Goal: Transaction & Acquisition: Subscribe to service/newsletter

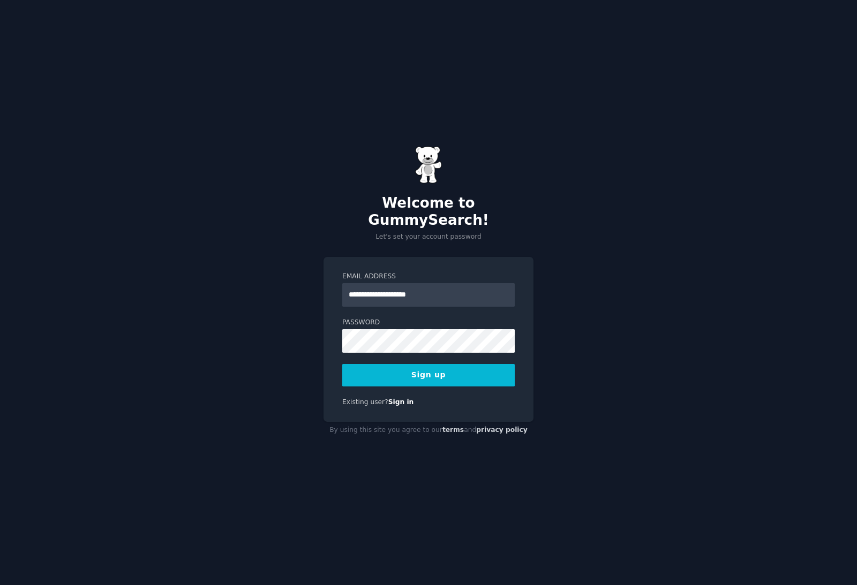
type input "**********"
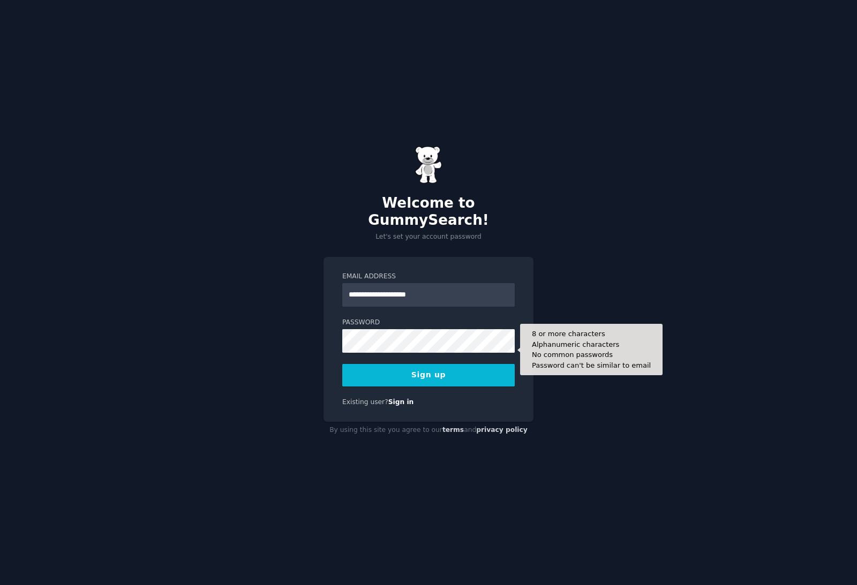
click at [488, 381] on button "Sign up" at bounding box center [428, 375] width 172 height 22
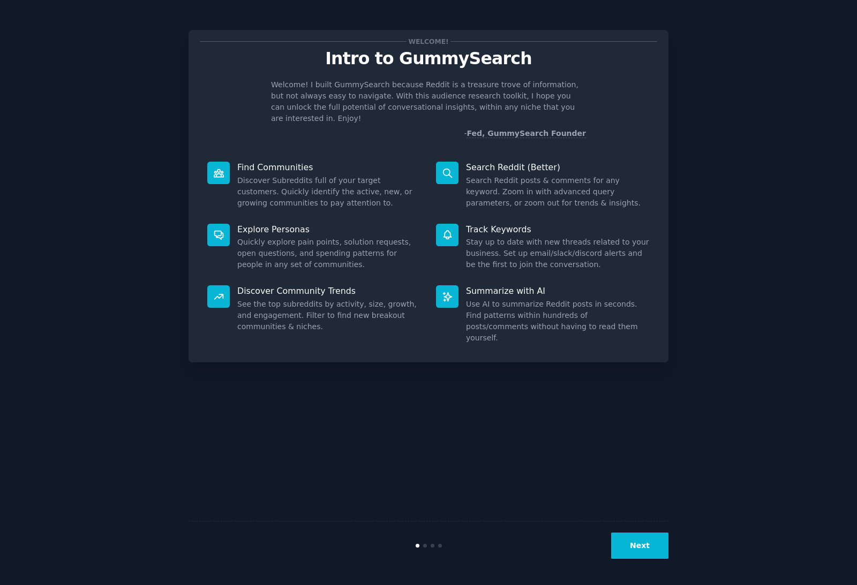
click at [457, 230] on div at bounding box center [447, 235] width 22 height 22
click at [649, 553] on button "Next" at bounding box center [639, 546] width 57 height 26
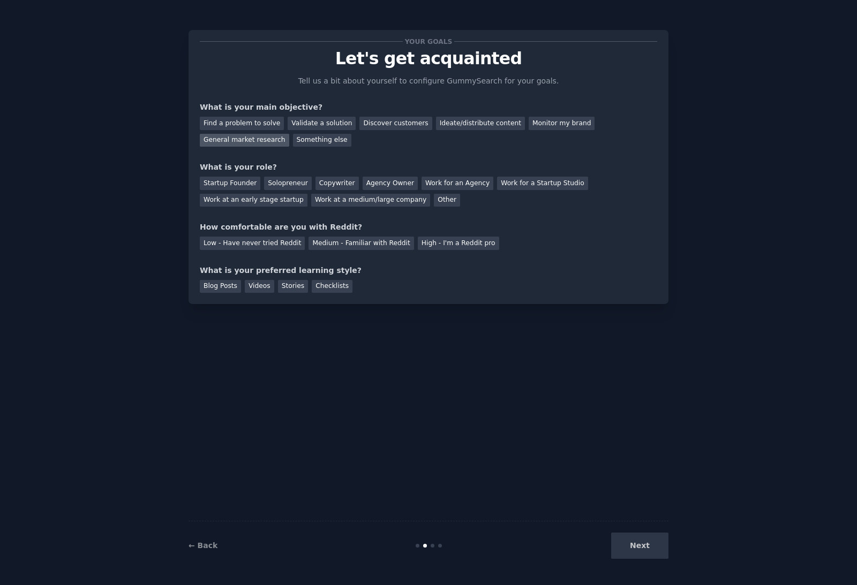
click at [262, 134] on div "General market research" at bounding box center [244, 140] width 89 height 13
click at [480, 117] on div "Ideate/distribute content" at bounding box center [480, 123] width 89 height 13
click at [260, 134] on div "General market research" at bounding box center [244, 140] width 89 height 13
click at [287, 177] on div "Solopreneur" at bounding box center [287, 183] width 47 height 13
click at [449, 237] on div "High - I'm a Reddit pro" at bounding box center [458, 243] width 81 height 13
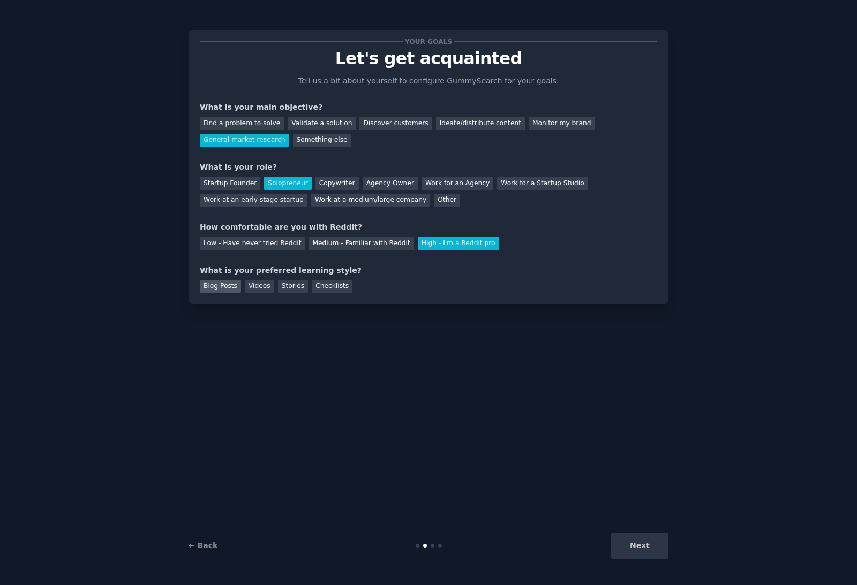
click at [219, 280] on div "Blog Posts" at bounding box center [220, 286] width 41 height 13
click at [639, 551] on button "Next" at bounding box center [639, 546] width 57 height 26
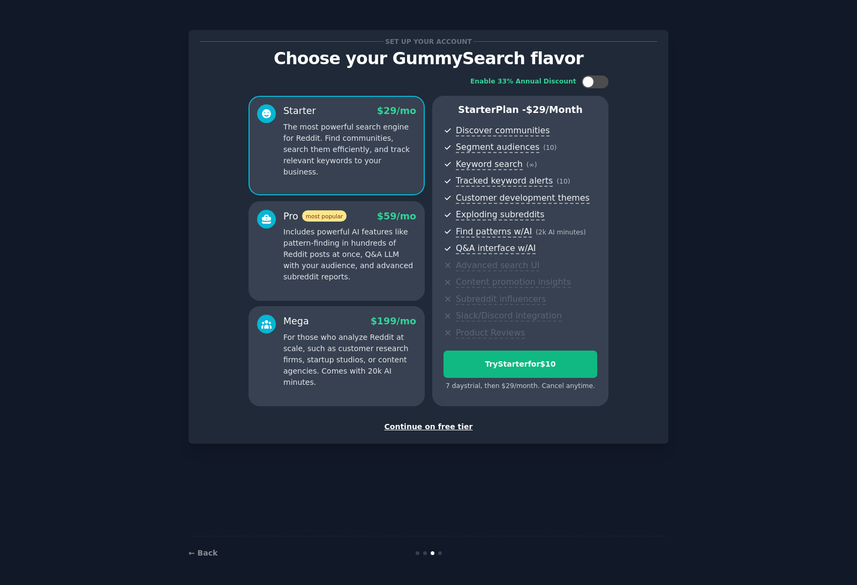
scroll to position [34, 0]
click at [593, 75] on div at bounding box center [594, 81] width 27 height 13
click at [602, 68] on div "Enable 33% Annual Discount Starter $ 29 $ 19 /mo The most powerful search engin…" at bounding box center [428, 241] width 457 height 346
click at [607, 75] on div at bounding box center [594, 81] width 27 height 13
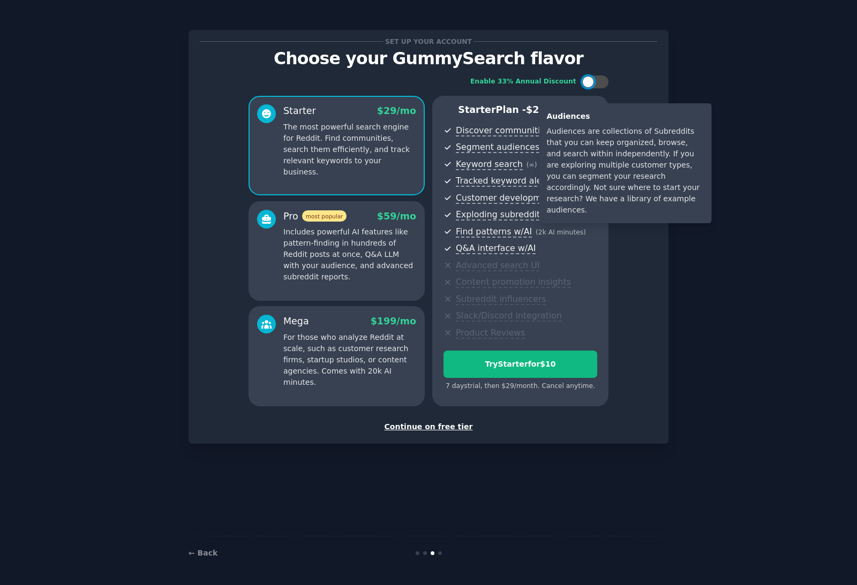
click at [627, 279] on div "Enable 33% Annual Discount Starter $ 29 /mo The most powerful search engine for…" at bounding box center [428, 241] width 457 height 346
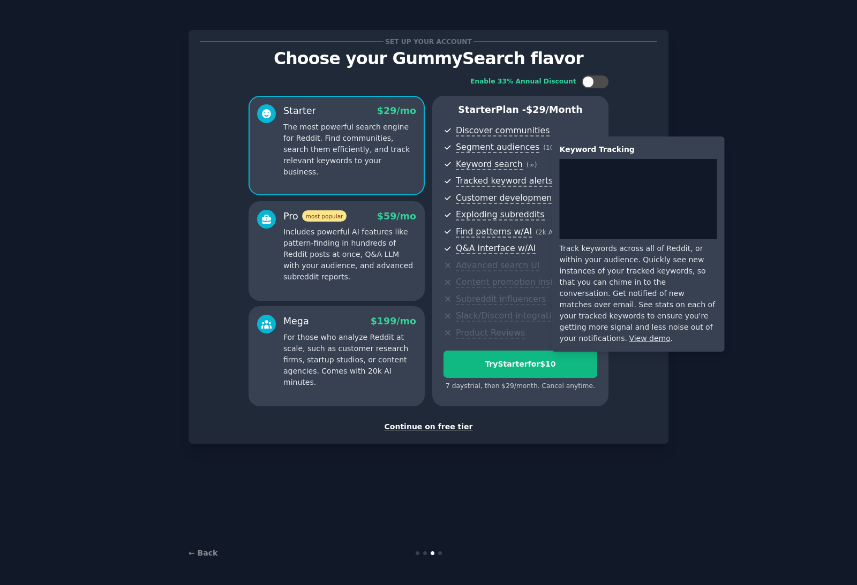
click at [633, 338] on div "Keyword Tracking Track keywords across all of Reddit, or within your audience. …" at bounding box center [638, 244] width 172 height 215
click at [629, 334] on link "View demo" at bounding box center [649, 338] width 41 height 9
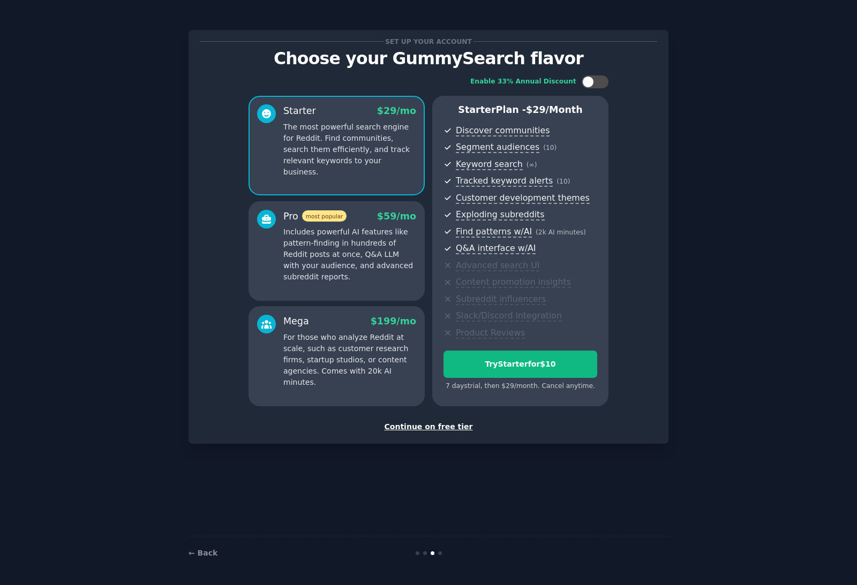
click at [693, 422] on div "Set up your account Choose your GummySearch flavor Enable 33% Annual Discount S…" at bounding box center [428, 292] width 827 height 555
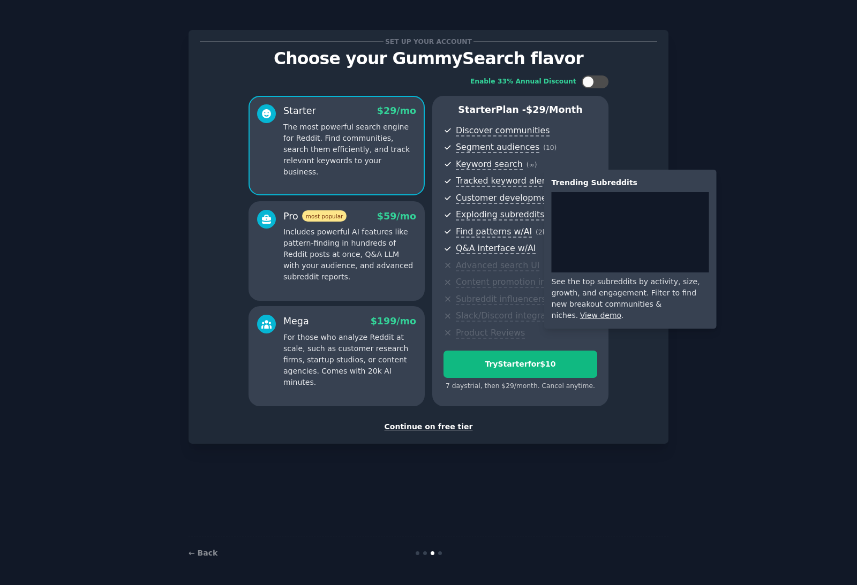
click at [621, 311] on link "View demo" at bounding box center [600, 315] width 41 height 9
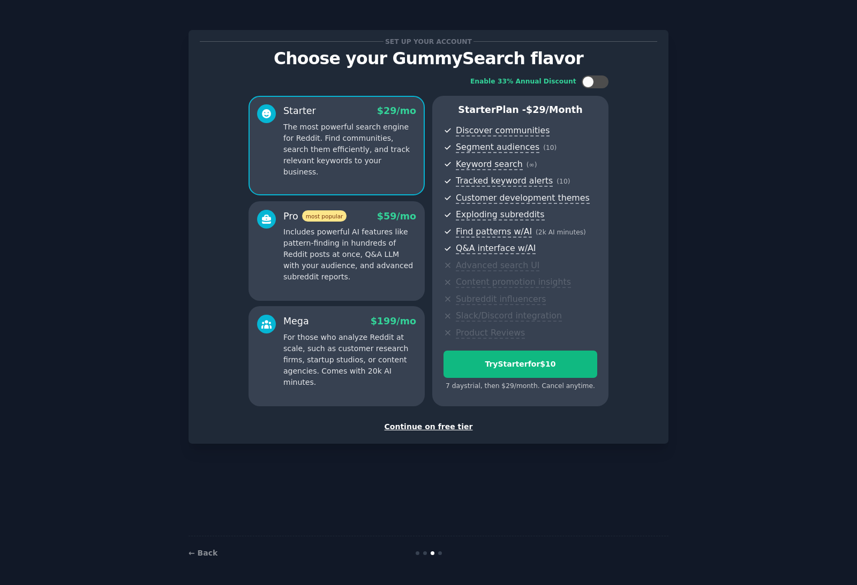
click at [794, 232] on div "Set up your account Choose your GummySearch flavor Enable 33% Annual Discount S…" at bounding box center [428, 292] width 827 height 555
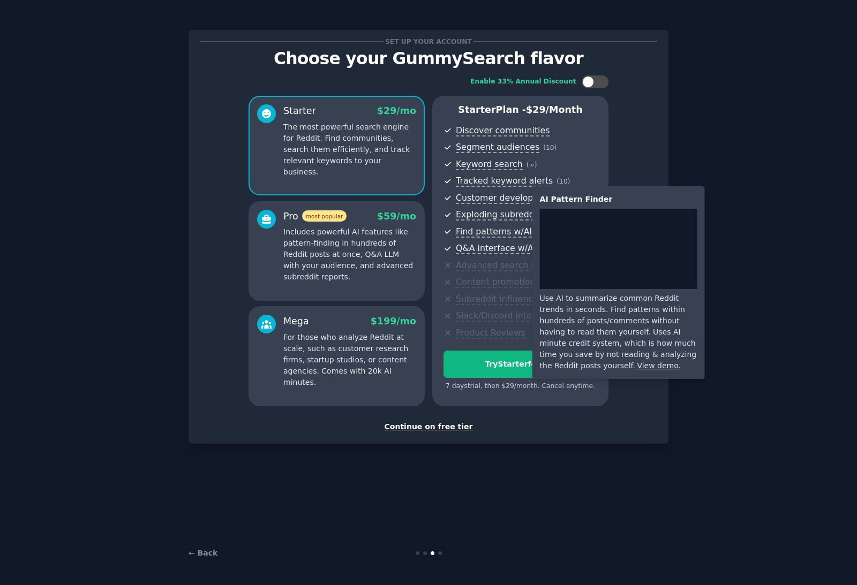
click at [672, 361] on link "View demo" at bounding box center [657, 365] width 41 height 9
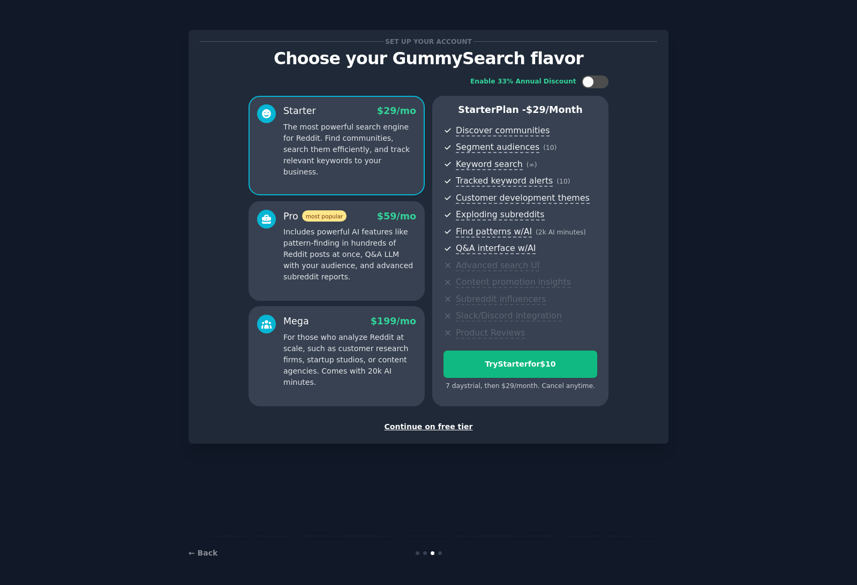
click at [708, 118] on div "Set up your account Choose your GummySearch flavor Enable 33% Annual Discount S…" at bounding box center [428, 292] width 827 height 555
click at [762, 244] on div "Set up your account Choose your GummySearch flavor Enable 33% Annual Discount S…" at bounding box center [428, 292] width 827 height 555
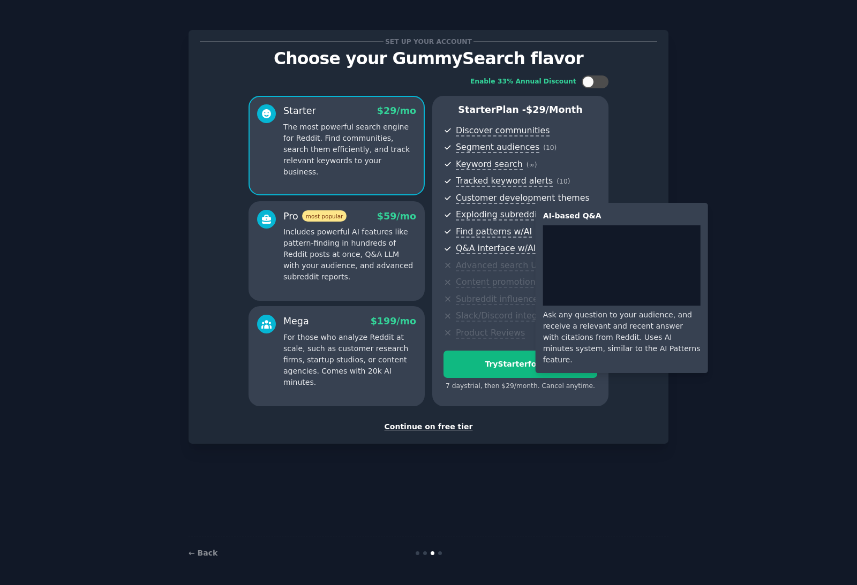
click at [765, 62] on div "Set up your account Choose your GummySearch flavor Enable 33% Annual Discount S…" at bounding box center [428, 292] width 827 height 555
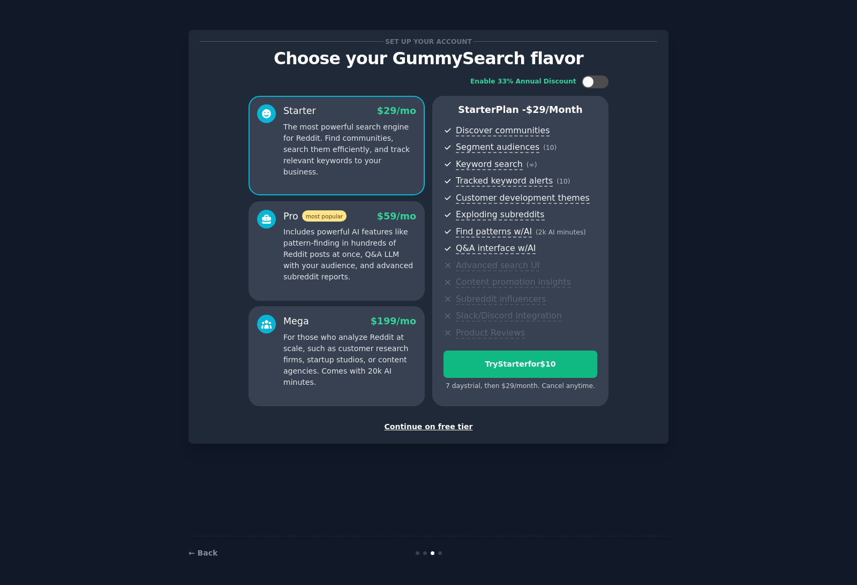
click at [334, 233] on p "Includes powerful AI features like pattern-finding in hundreds of Reddit posts …" at bounding box center [349, 254] width 133 height 56
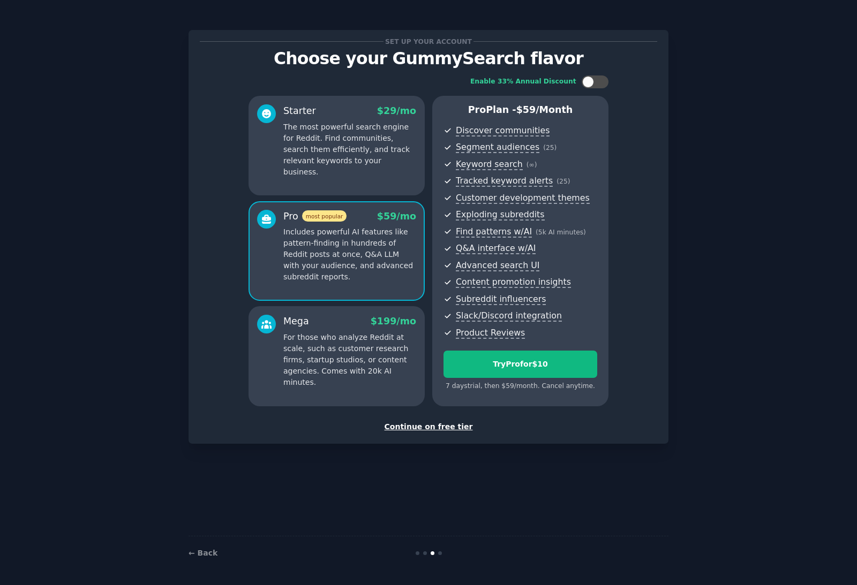
click at [788, 202] on div "Set up your account Choose your GummySearch flavor Enable 33% Annual Discount S…" at bounding box center [428, 292] width 827 height 555
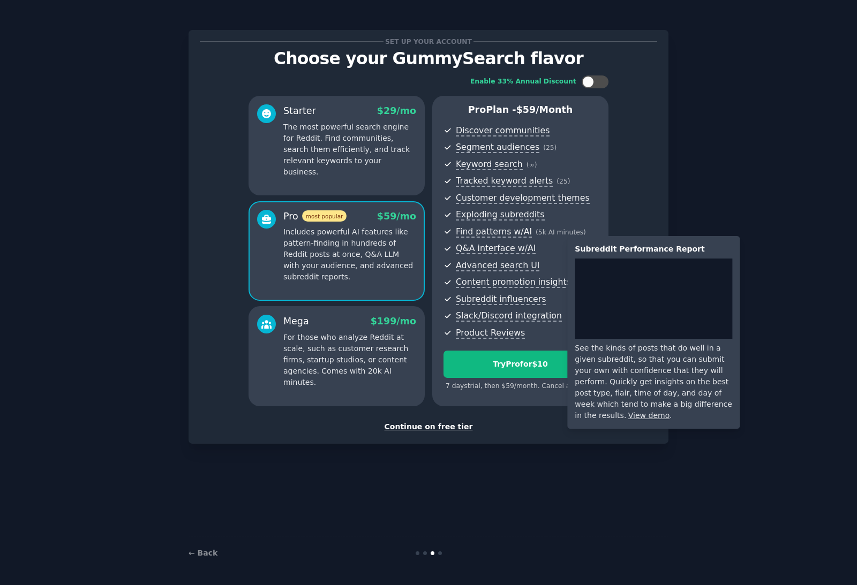
click at [669, 411] on link "View demo" at bounding box center [648, 415] width 41 height 9
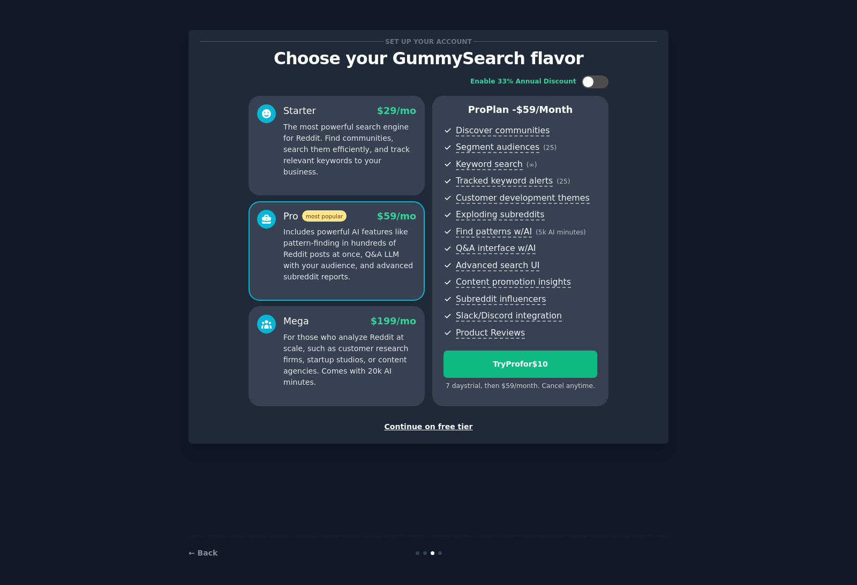
click at [596, 68] on div "Enable 33% Annual Discount Starter $ 29 /mo The most powerful search engine for…" at bounding box center [428, 241] width 457 height 346
click at [597, 75] on div at bounding box center [594, 81] width 27 height 13
click at [599, 76] on div at bounding box center [602, 82] width 12 height 12
click at [594, 75] on div at bounding box center [594, 81] width 27 height 13
click at [603, 76] on div at bounding box center [602, 82] width 12 height 12
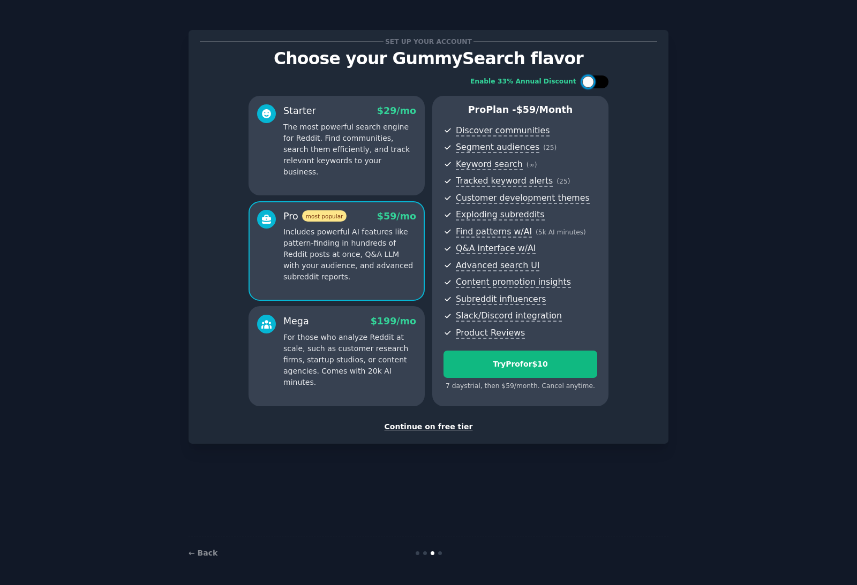
click at [598, 75] on div at bounding box center [594, 81] width 27 height 13
checkbox input "true"
click at [337, 123] on p "The most powerful search engine for Reddit. Find communities, search them effic…" at bounding box center [349, 150] width 133 height 56
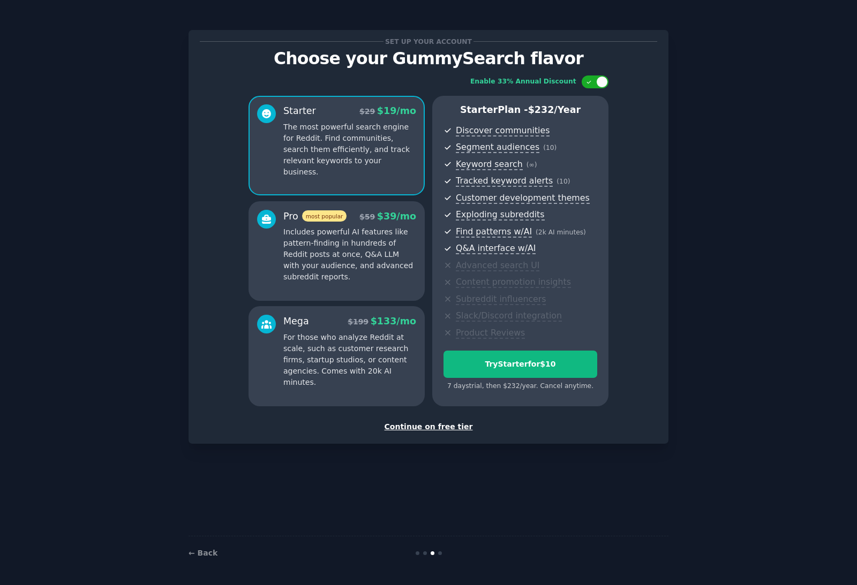
click at [301, 226] on p "Includes powerful AI features like pattern-finding in hundreds of Reddit posts …" at bounding box center [349, 254] width 133 height 56
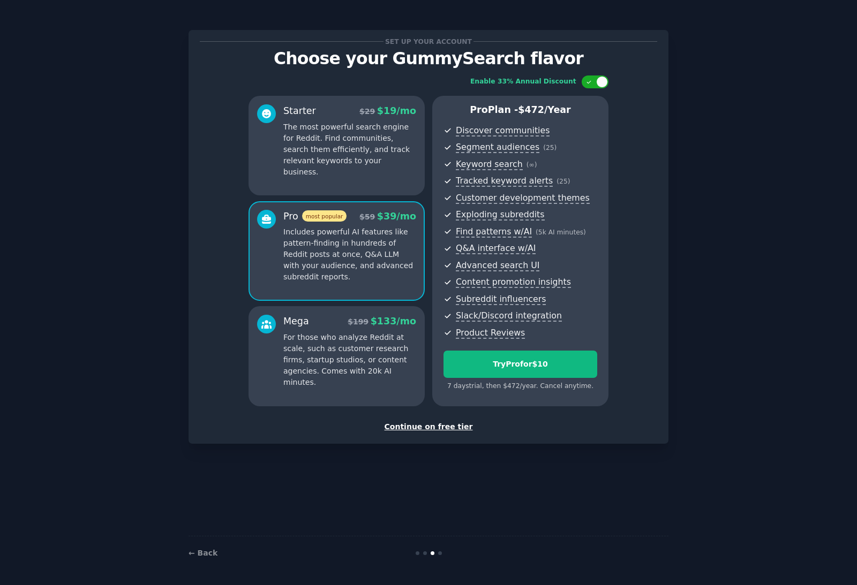
click at [277, 316] on div "Mega $ 199 $ 133 /mo For those who analyze Reddit at scale, such as customer re…" at bounding box center [336, 351] width 159 height 73
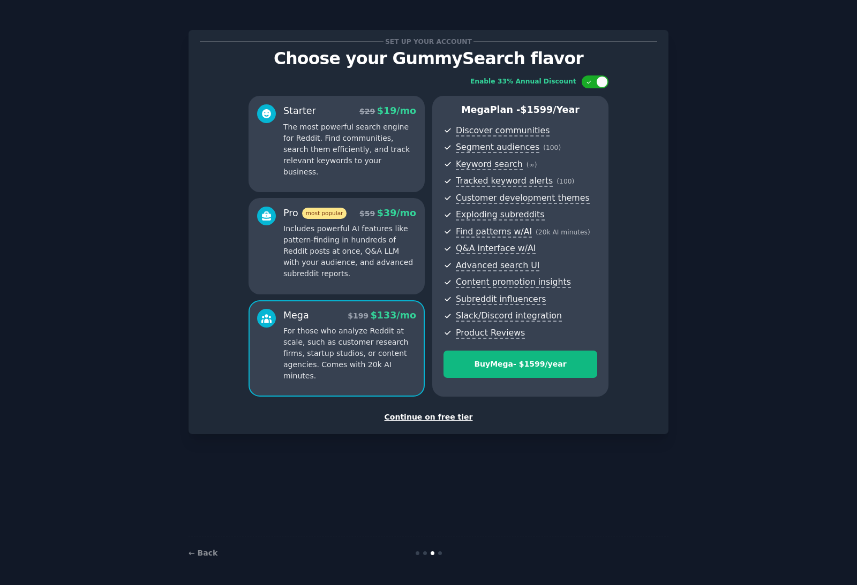
click at [307, 223] on p "Includes powerful AI features like pattern-finding in hundreds of Reddit posts …" at bounding box center [349, 251] width 133 height 56
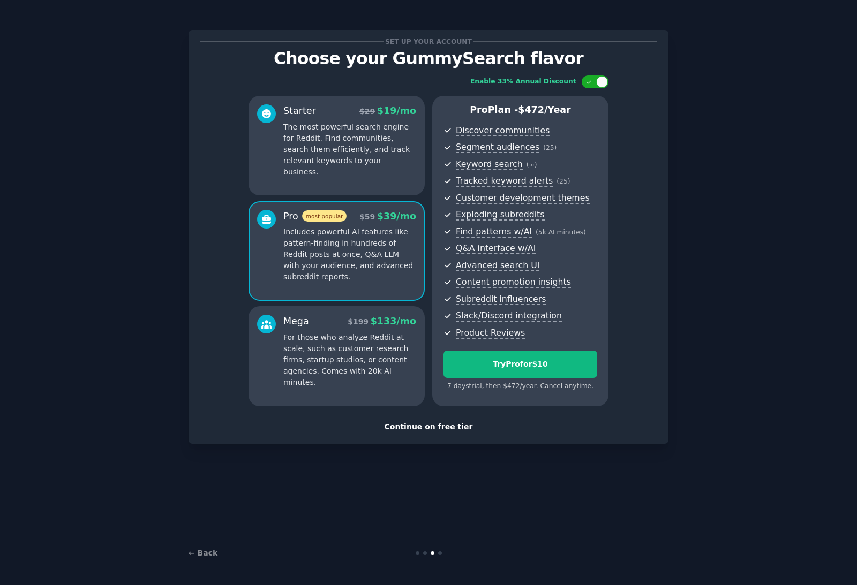
click at [334, 125] on p "The most powerful search engine for Reddit. Find communities, search them effic…" at bounding box center [349, 150] width 133 height 56
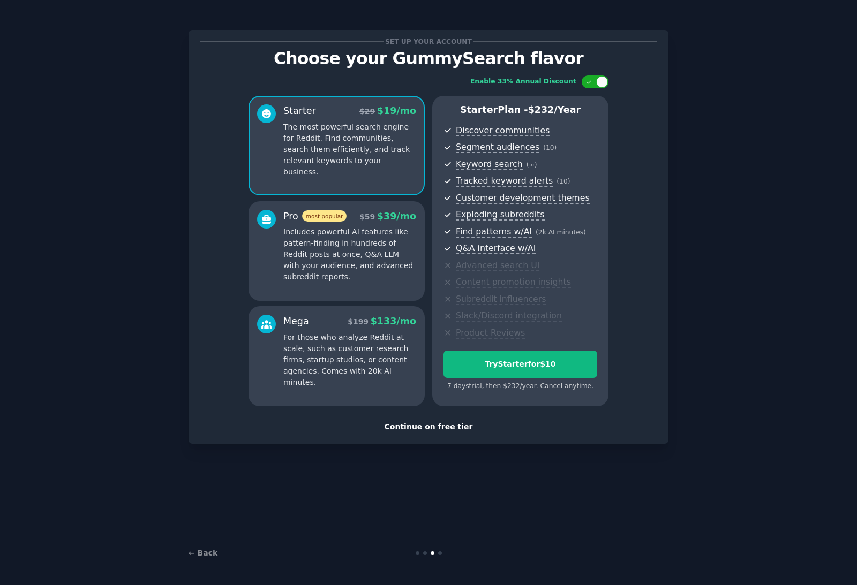
click at [289, 226] on p "Includes powerful AI features like pattern-finding in hundreds of Reddit posts …" at bounding box center [349, 254] width 133 height 56
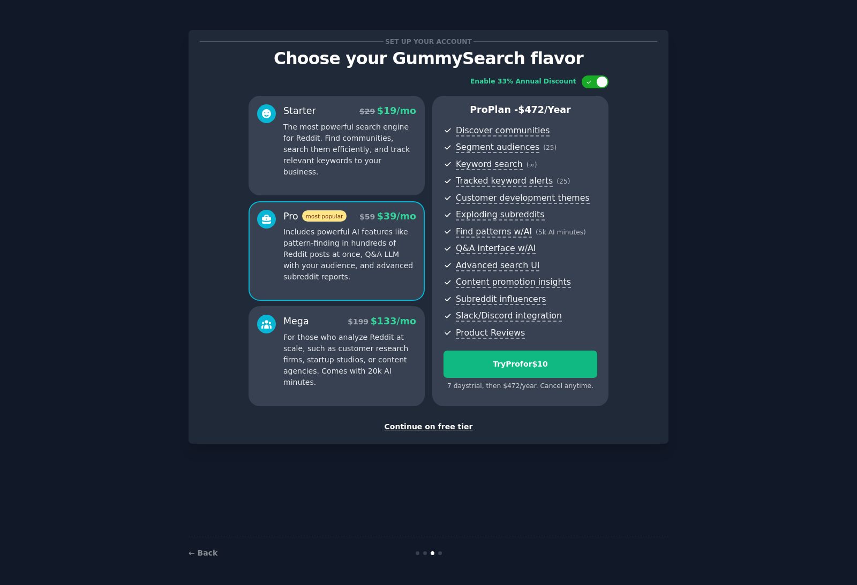
click at [351, 123] on p "The most powerful search engine for Reddit. Find communities, search them effic…" at bounding box center [349, 150] width 133 height 56
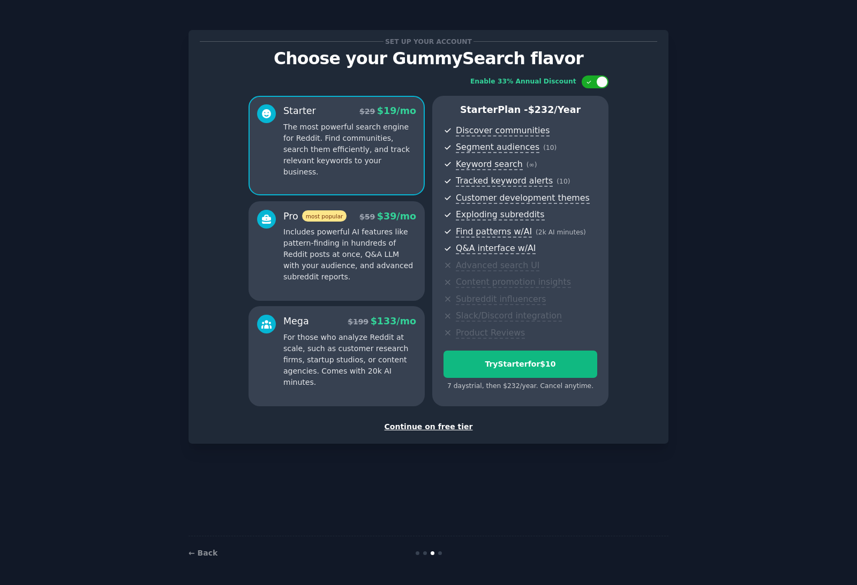
click at [291, 226] on p "Includes powerful AI features like pattern-finding in hundreds of Reddit posts …" at bounding box center [349, 254] width 133 height 56
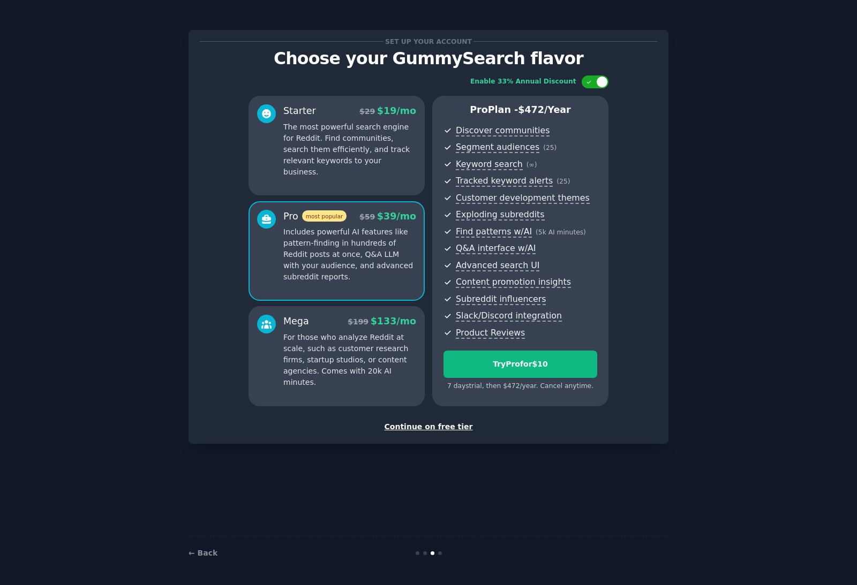
click at [367, 122] on p "The most powerful search engine for Reddit. Find communities, search them effic…" at bounding box center [349, 150] width 133 height 56
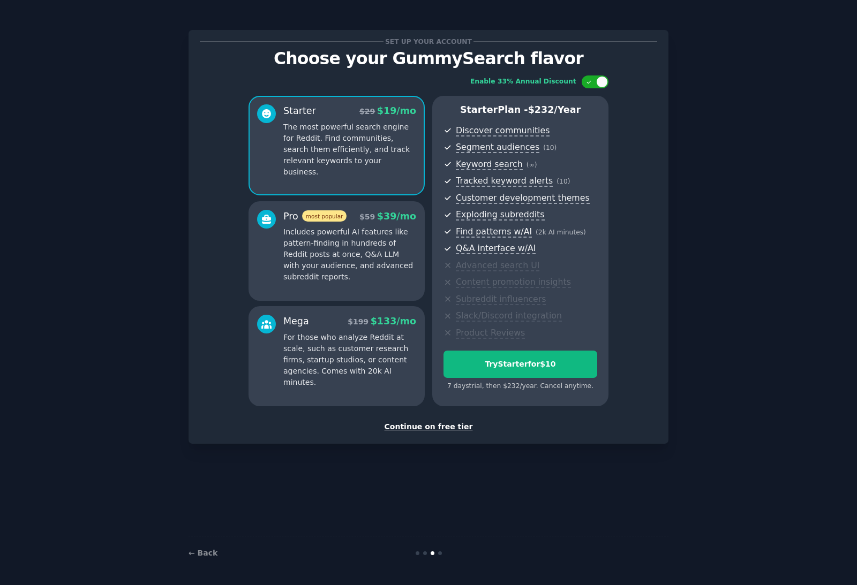
click at [291, 226] on p "Includes powerful AI features like pattern-finding in hundreds of Reddit posts …" at bounding box center [349, 254] width 133 height 56
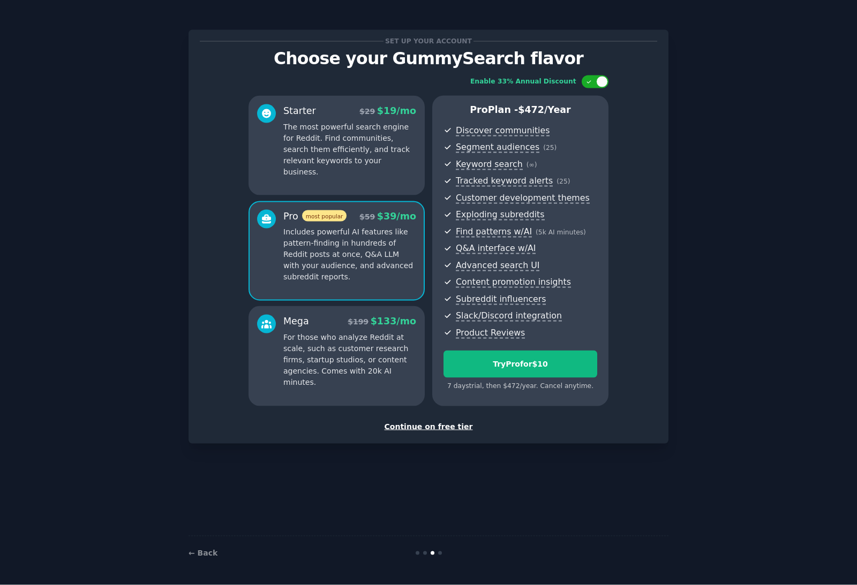
scroll to position [0, 0]
